Goal: Task Accomplishment & Management: Use online tool/utility

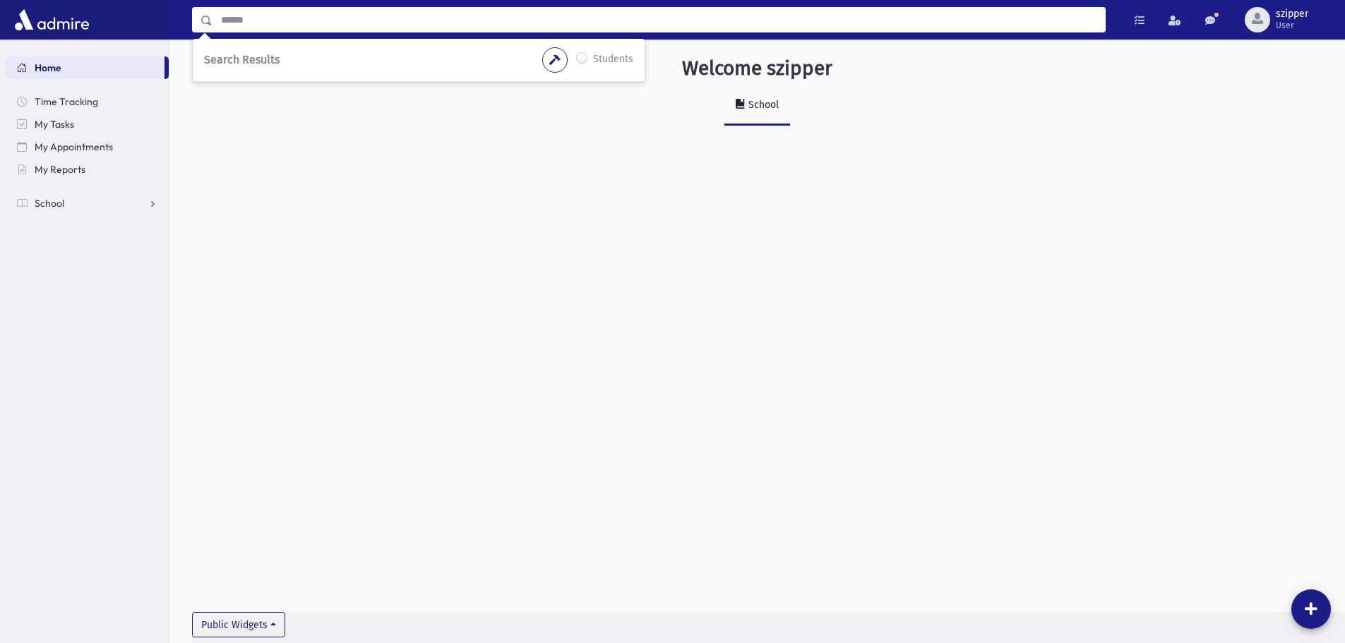
click at [97, 68] on link "Home" at bounding box center [85, 67] width 159 height 23
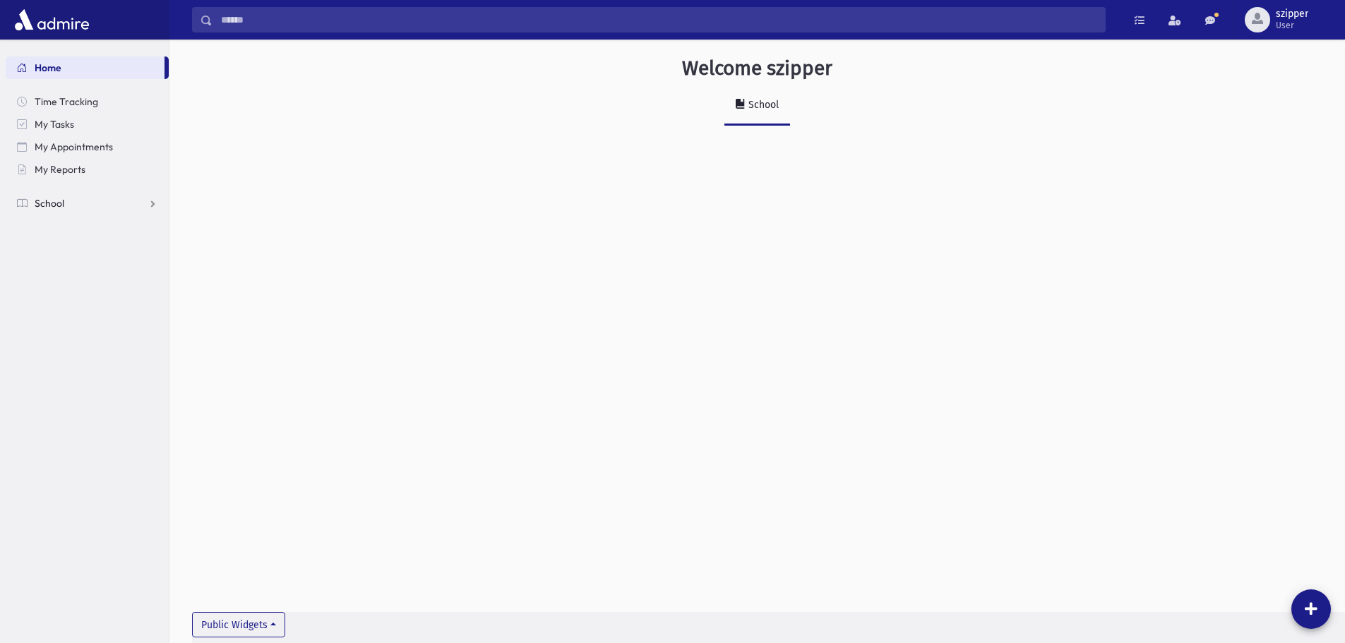
click at [67, 205] on link "School" at bounding box center [87, 203] width 163 height 23
click at [68, 239] on link "Attendance" at bounding box center [87, 248] width 163 height 23
click at [79, 271] on link "Entry" at bounding box center [87, 271] width 163 height 23
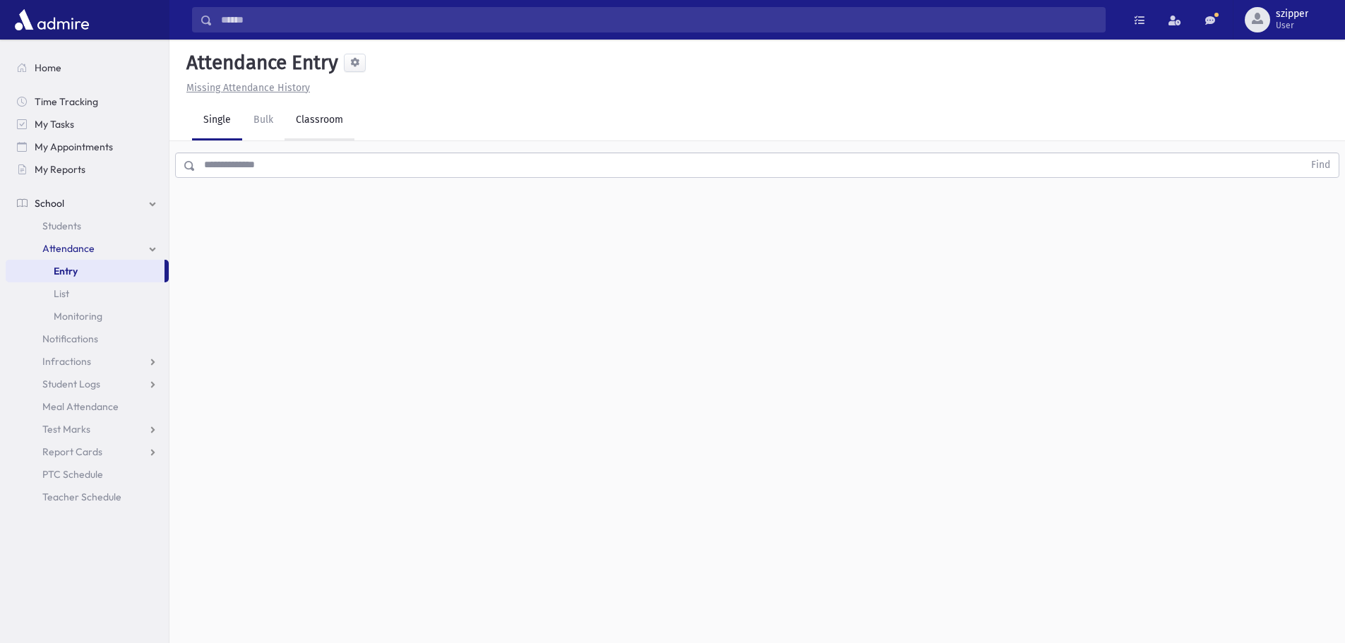
click at [329, 121] on link "Classroom" at bounding box center [319, 121] width 70 height 40
click at [347, 194] on button "--Select One--" at bounding box center [389, 182] width 169 height 25
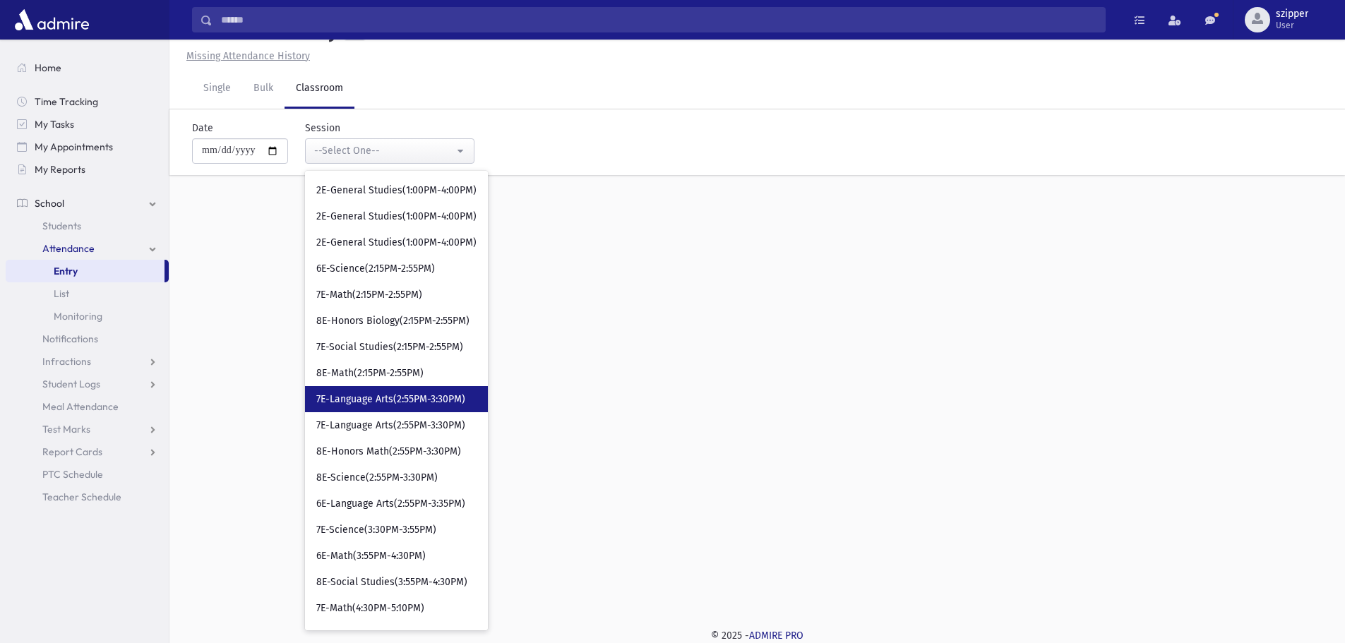
scroll to position [463, 0]
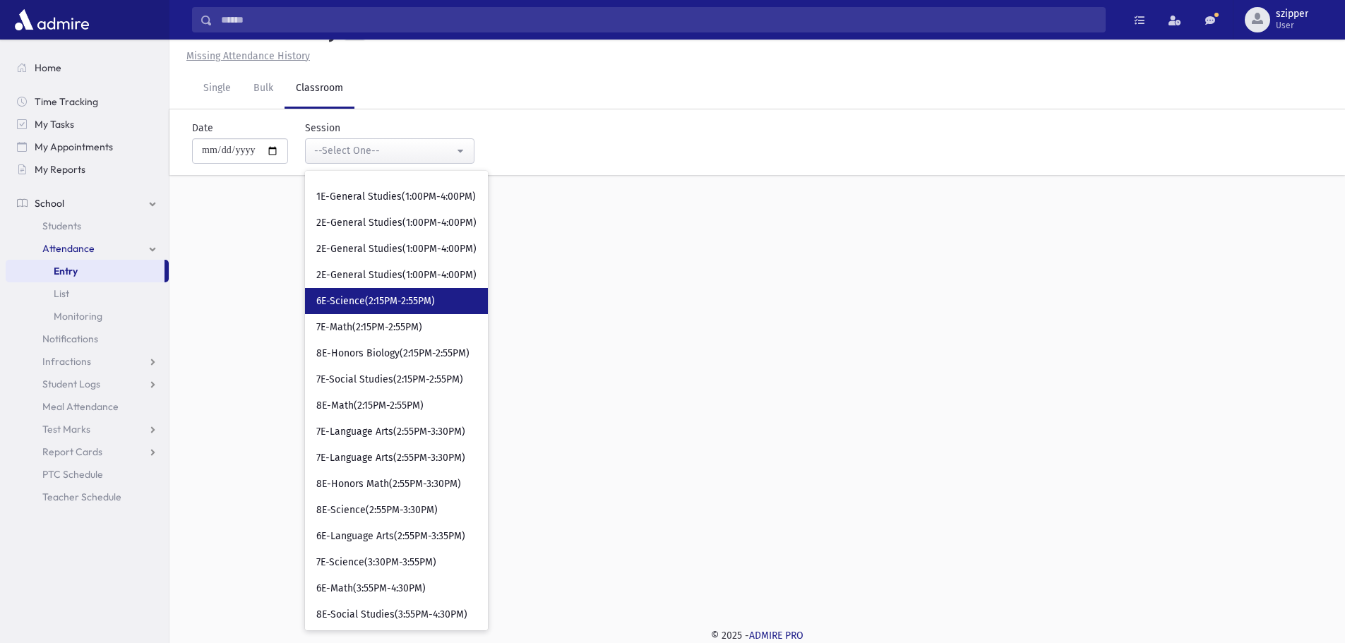
click at [392, 307] on span "6E-Science(2:15PM-2:55PM)" at bounding box center [375, 301] width 119 height 14
select select "****"
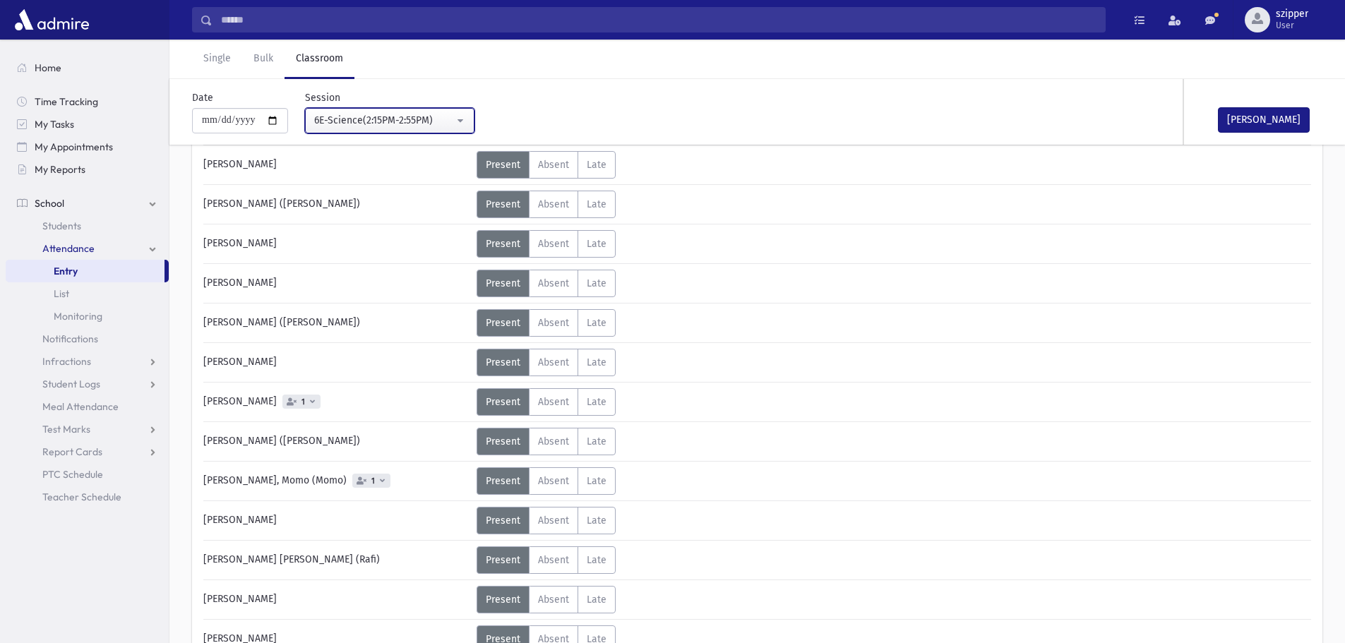
scroll to position [722, 0]
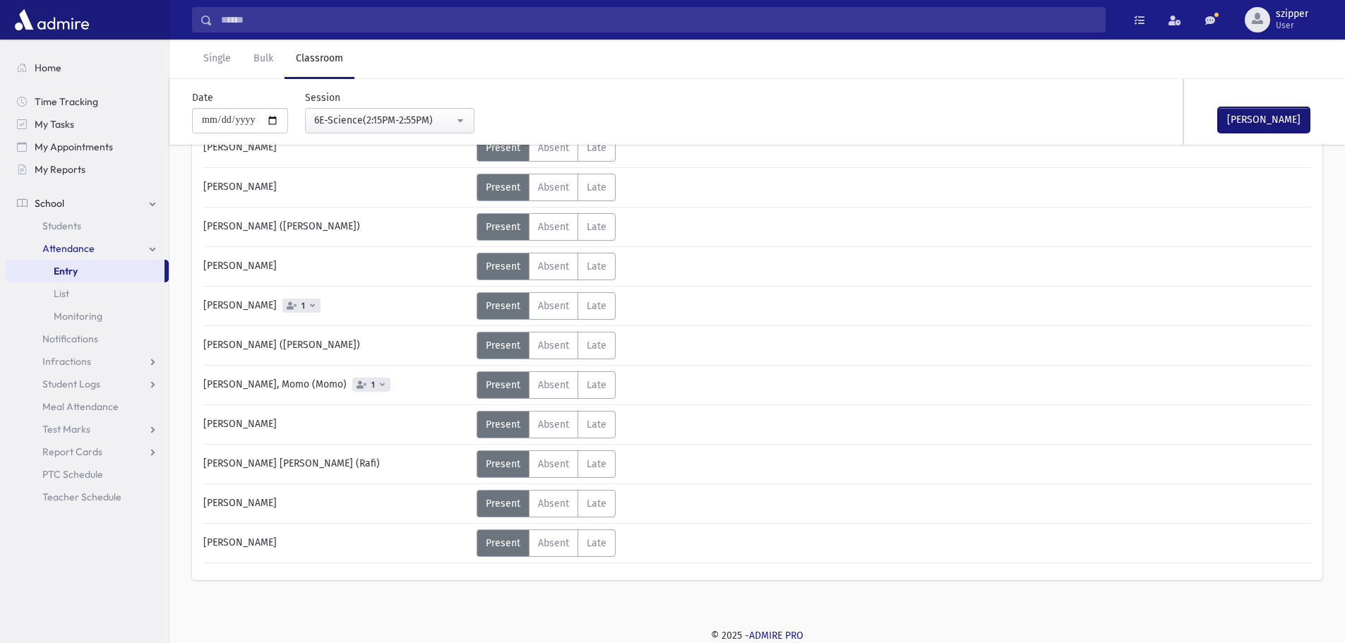
click at [1230, 114] on button "Mark Done" at bounding box center [1264, 119] width 92 height 25
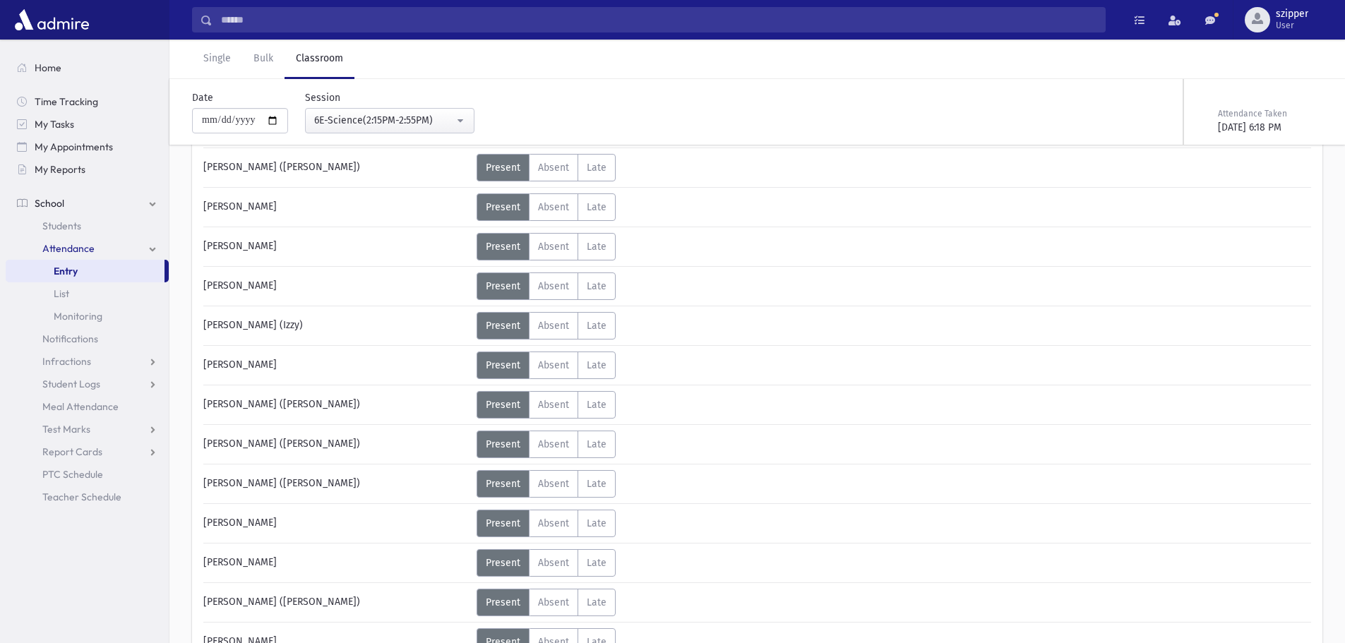
scroll to position [0, 0]
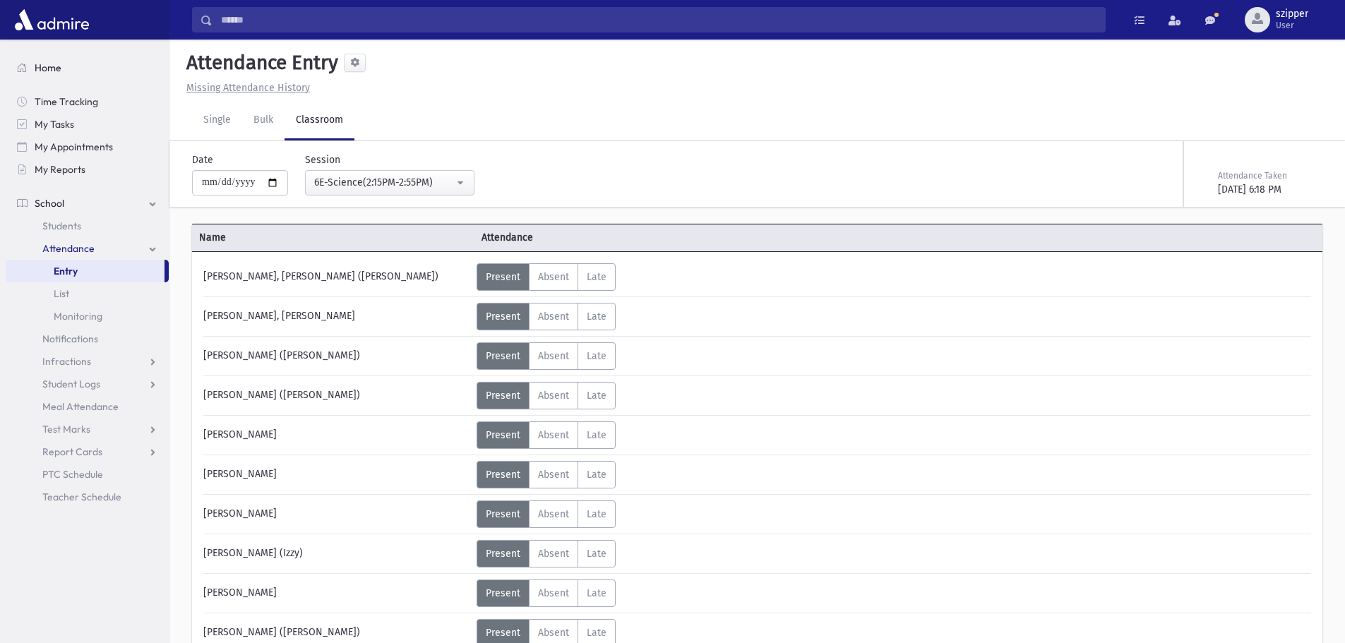
click at [71, 75] on link "Home" at bounding box center [87, 67] width 163 height 23
